Goal: Navigation & Orientation: Find specific page/section

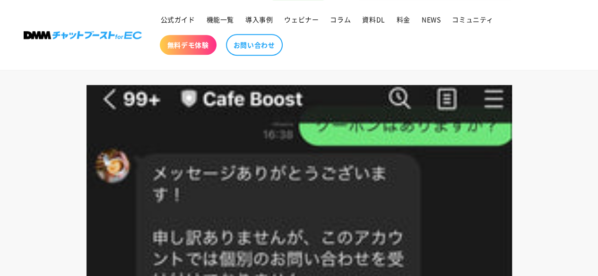
scroll to position [4065, 0]
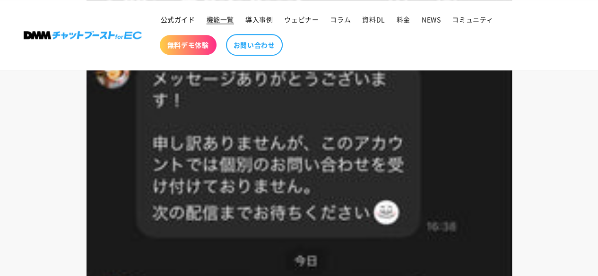
click at [223, 20] on span "機能一覧" at bounding box center [220, 19] width 27 height 9
